Goal: Task Accomplishment & Management: Use online tool/utility

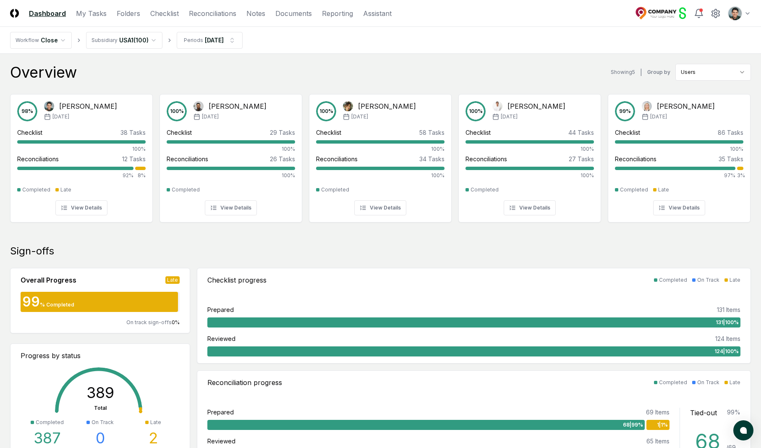
click at [466, 69] on div "Overview Showing 5 | Group by Users" at bounding box center [380, 72] width 741 height 17
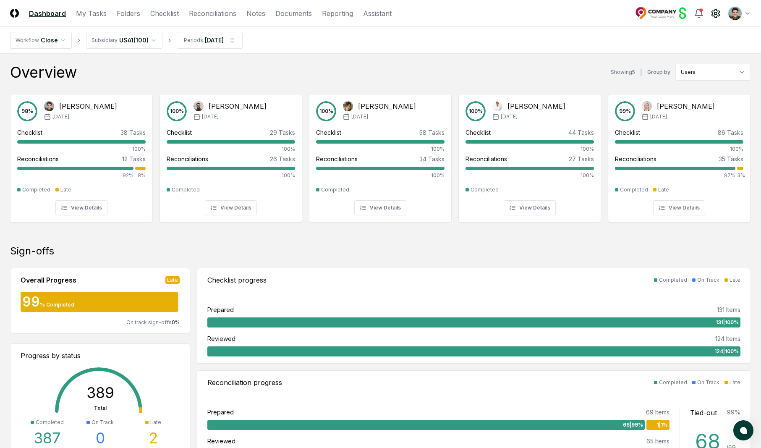
click at [718, 15] on icon at bounding box center [716, 13] width 8 height 8
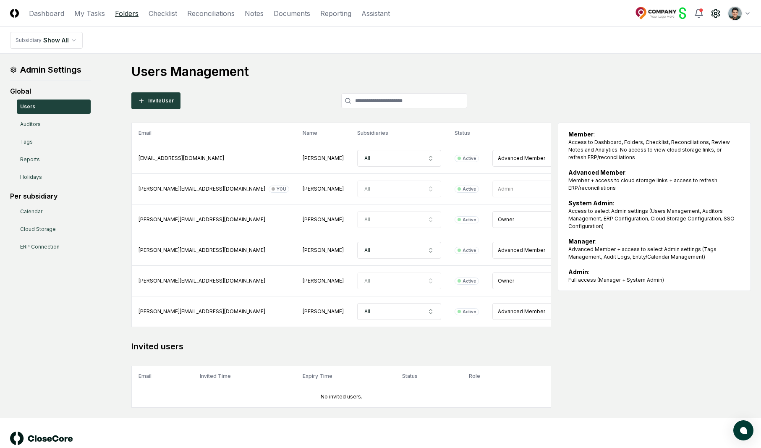
click at [116, 13] on link "Folders" at bounding box center [127, 13] width 24 height 10
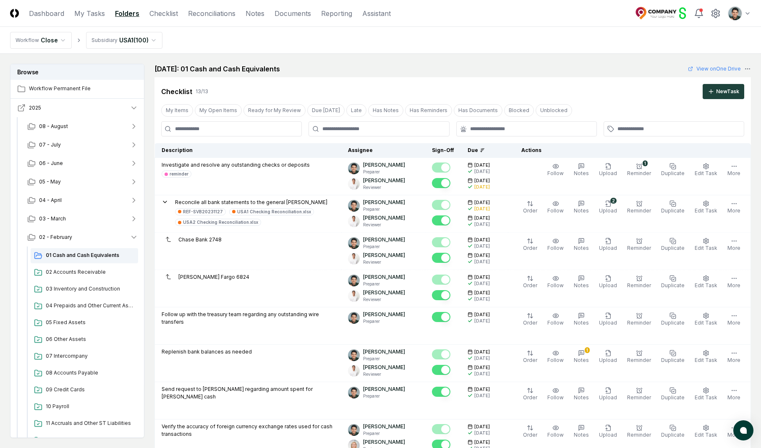
click at [18, 107] on icon "button" at bounding box center [21, 108] width 8 height 8
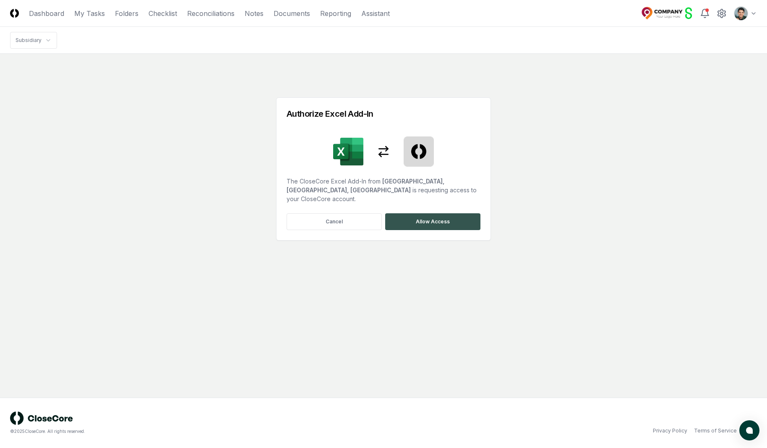
click at [453, 213] on button "Allow Access" at bounding box center [432, 221] width 95 height 17
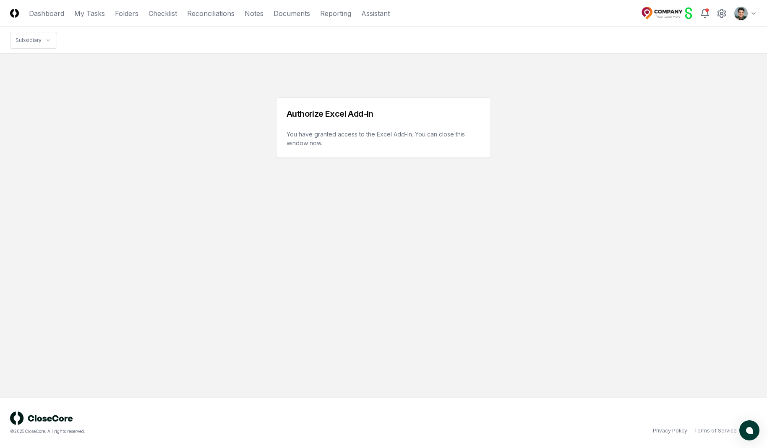
click at [610, 136] on div "Authorize Excel Add-In You have granted access to the Excel Add-In. You can clo…" at bounding box center [383, 111] width 747 height 94
